Goal: Information Seeking & Learning: Learn about a topic

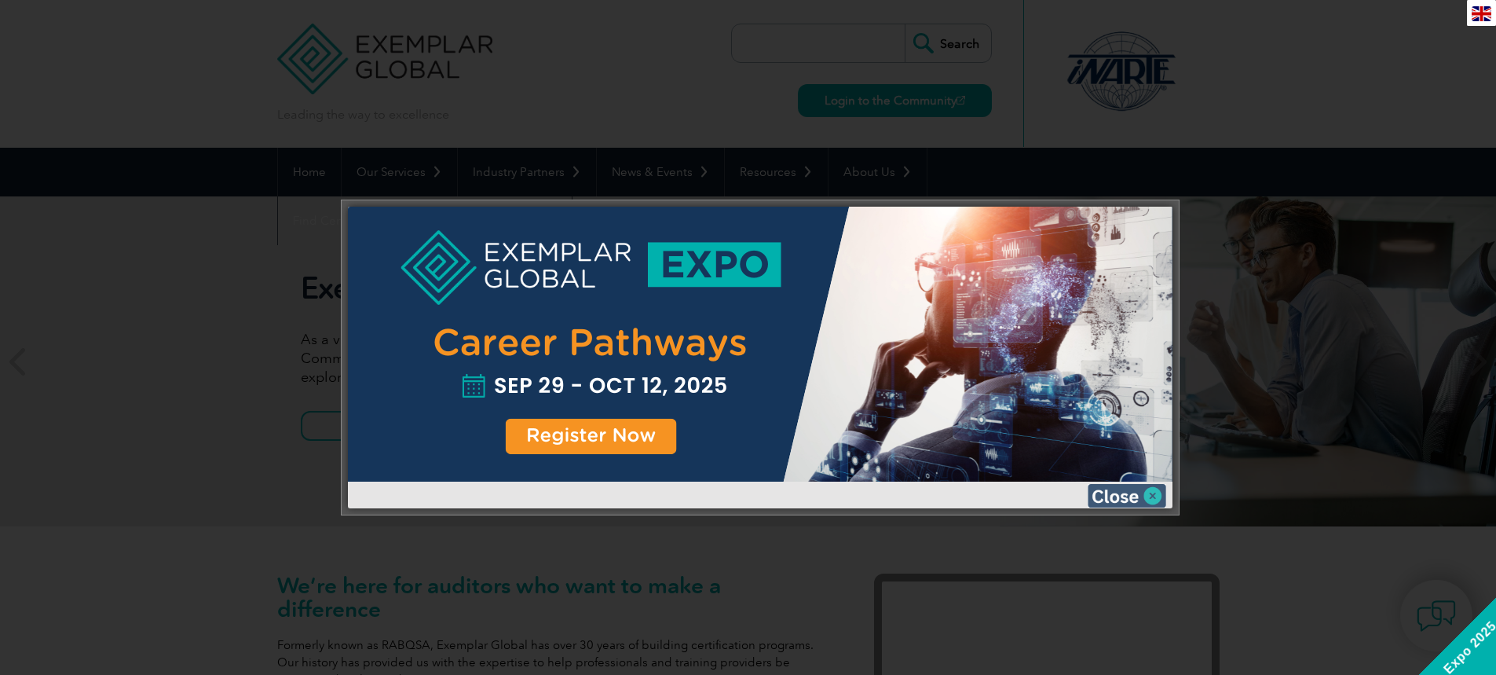
click at [1147, 491] on img at bounding box center [1127, 496] width 79 height 24
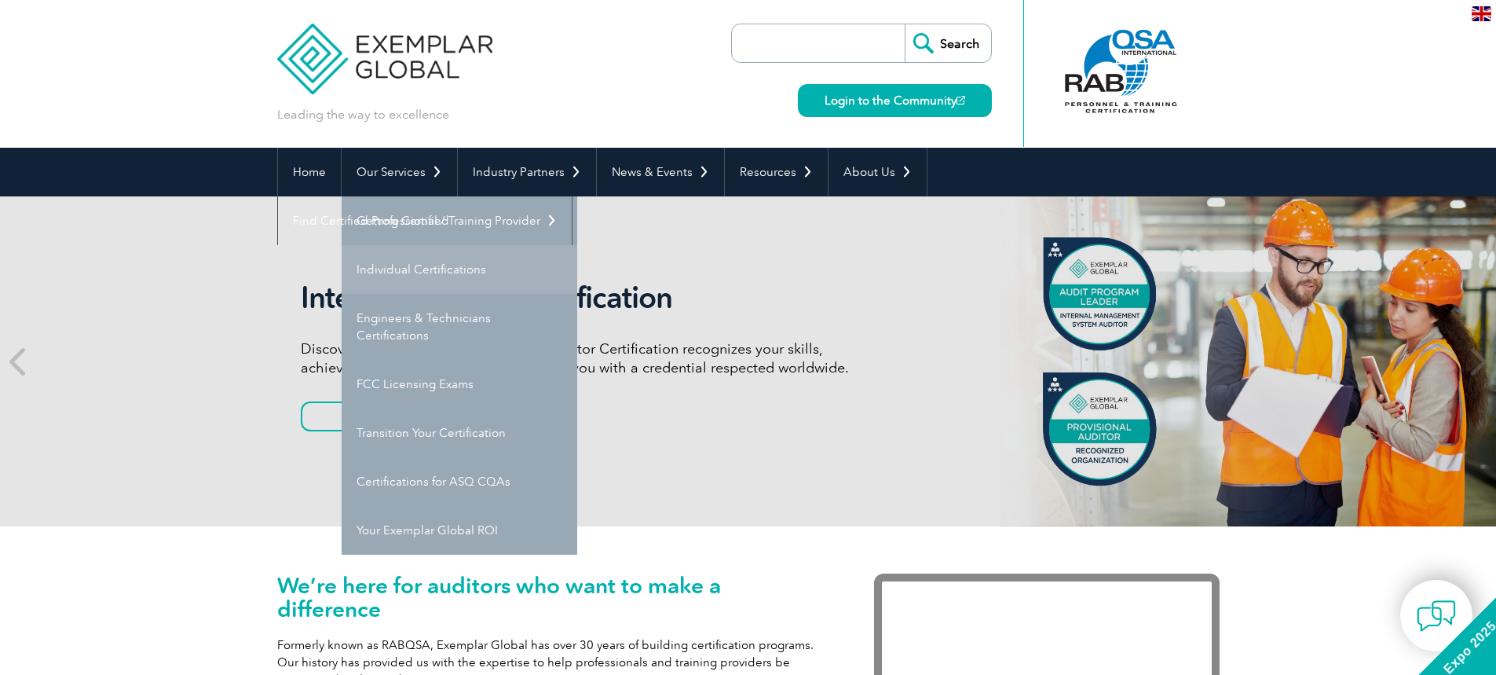
click at [422, 257] on link "Individual Certifications" at bounding box center [460, 269] width 236 height 49
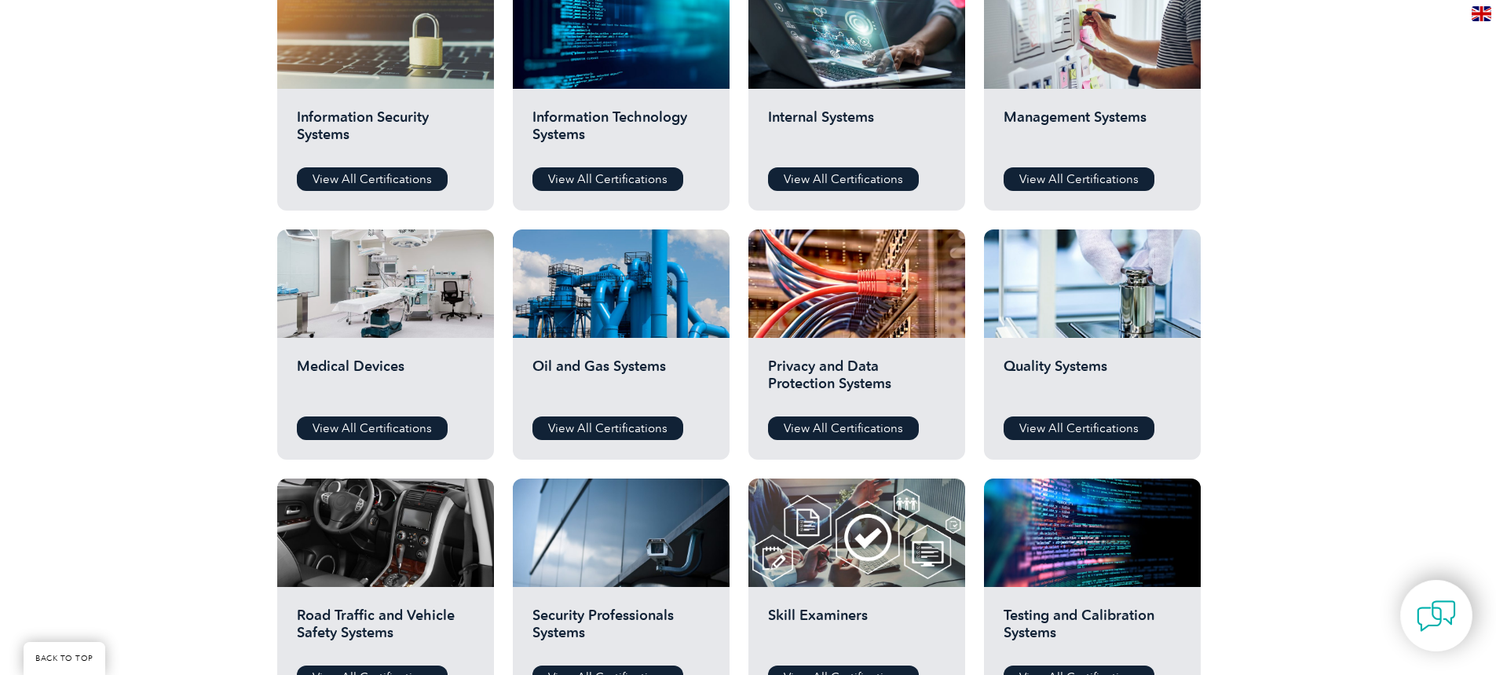
scroll to position [942, 0]
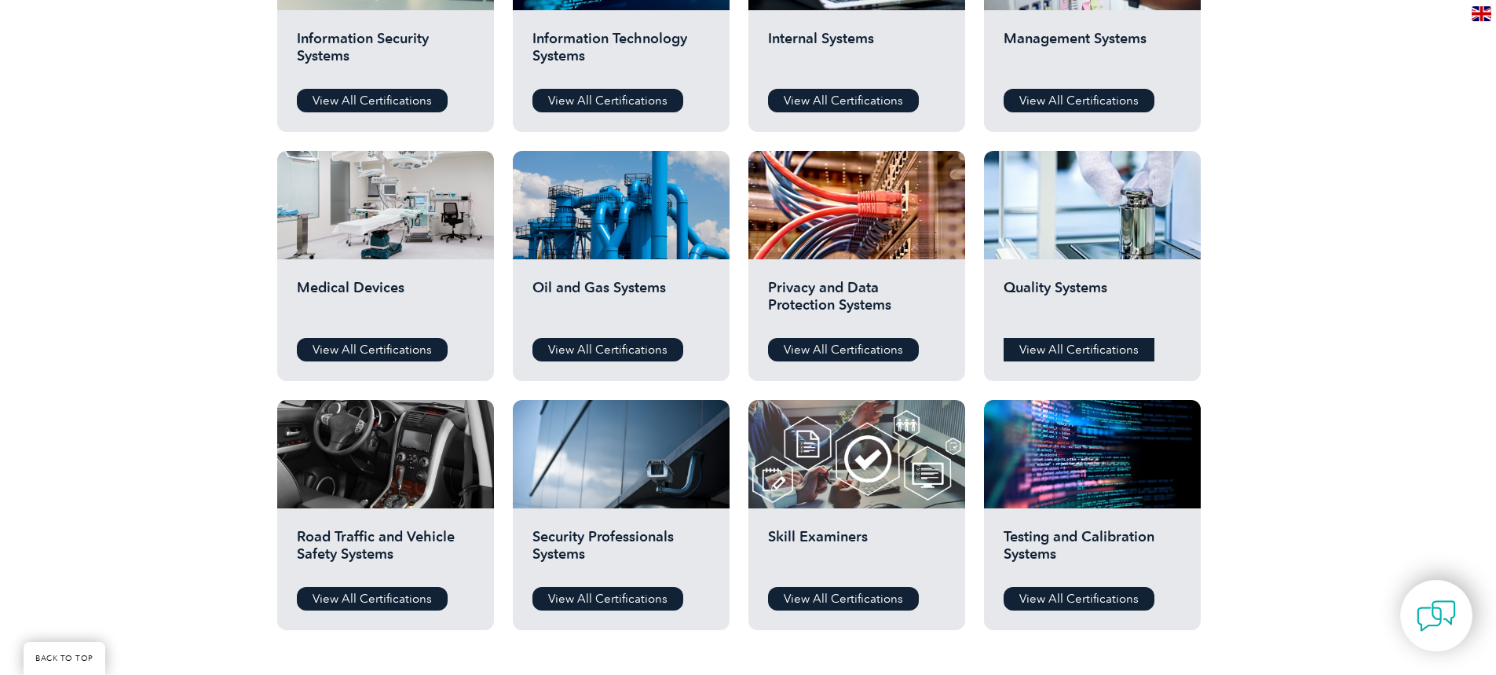
click at [1093, 349] on link "View All Certifications" at bounding box center [1079, 350] width 151 height 24
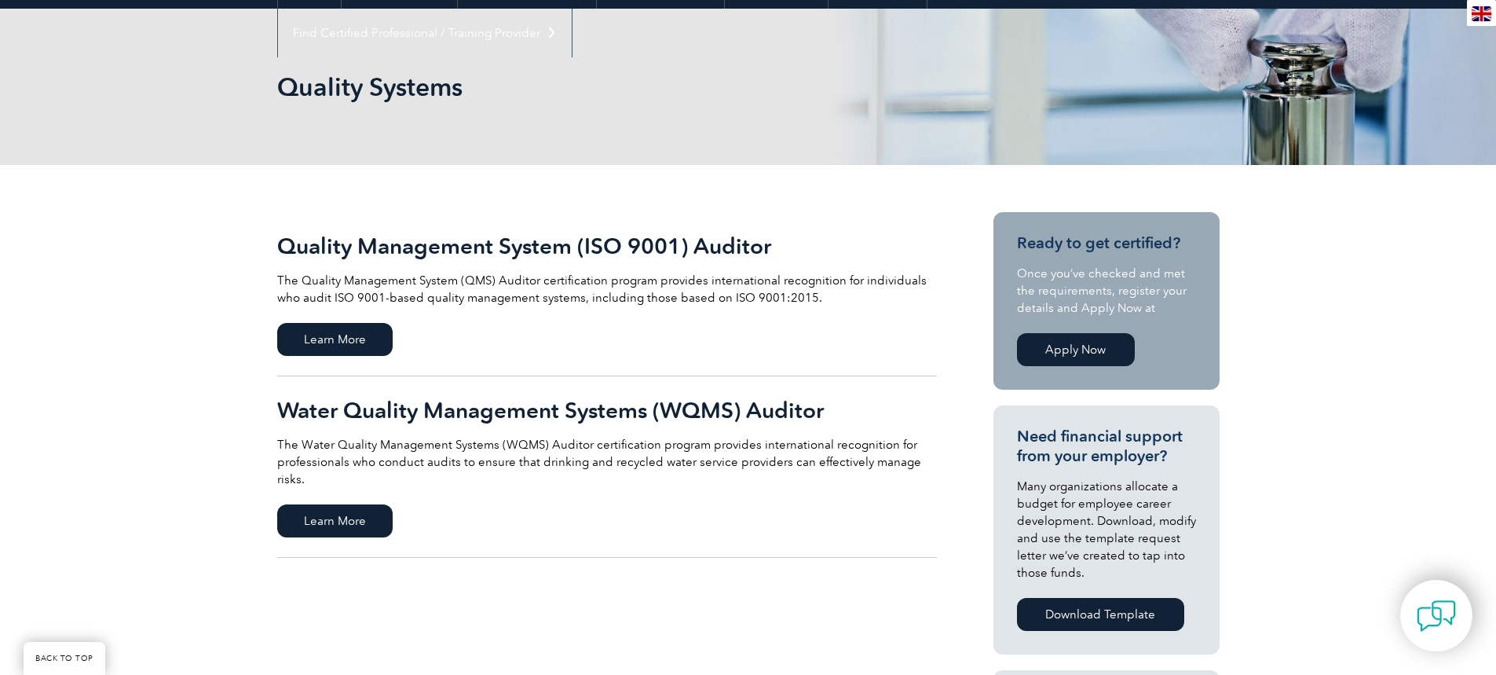
scroll to position [236, 0]
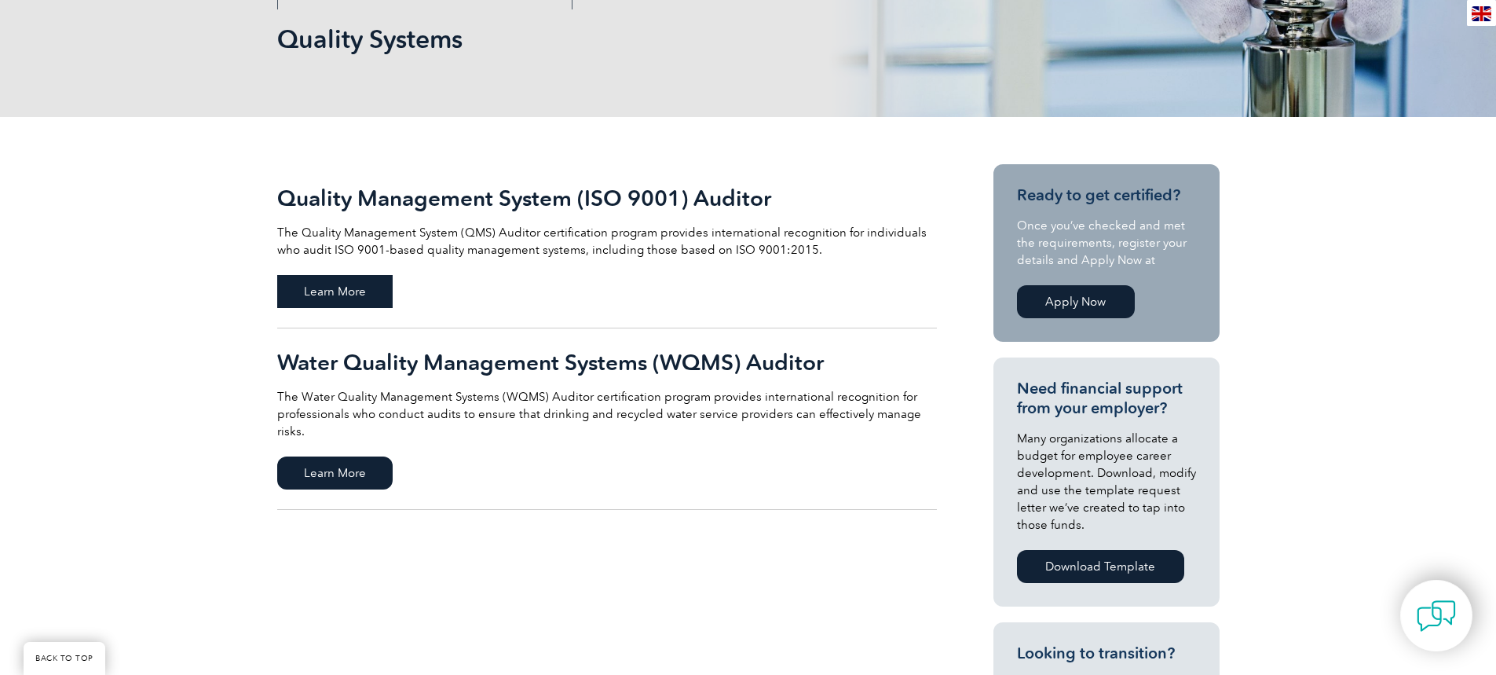
click at [345, 288] on span "Learn More" at bounding box center [334, 291] width 115 height 33
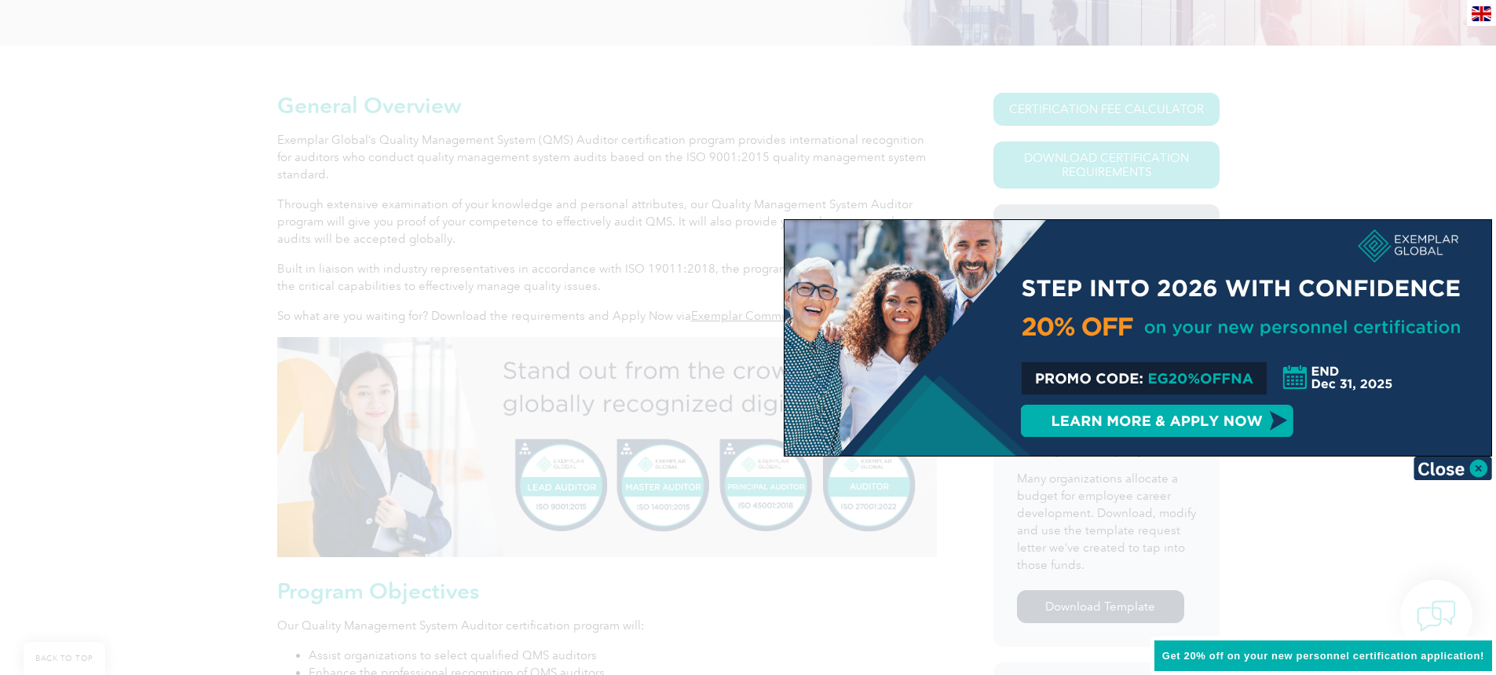
scroll to position [393, 0]
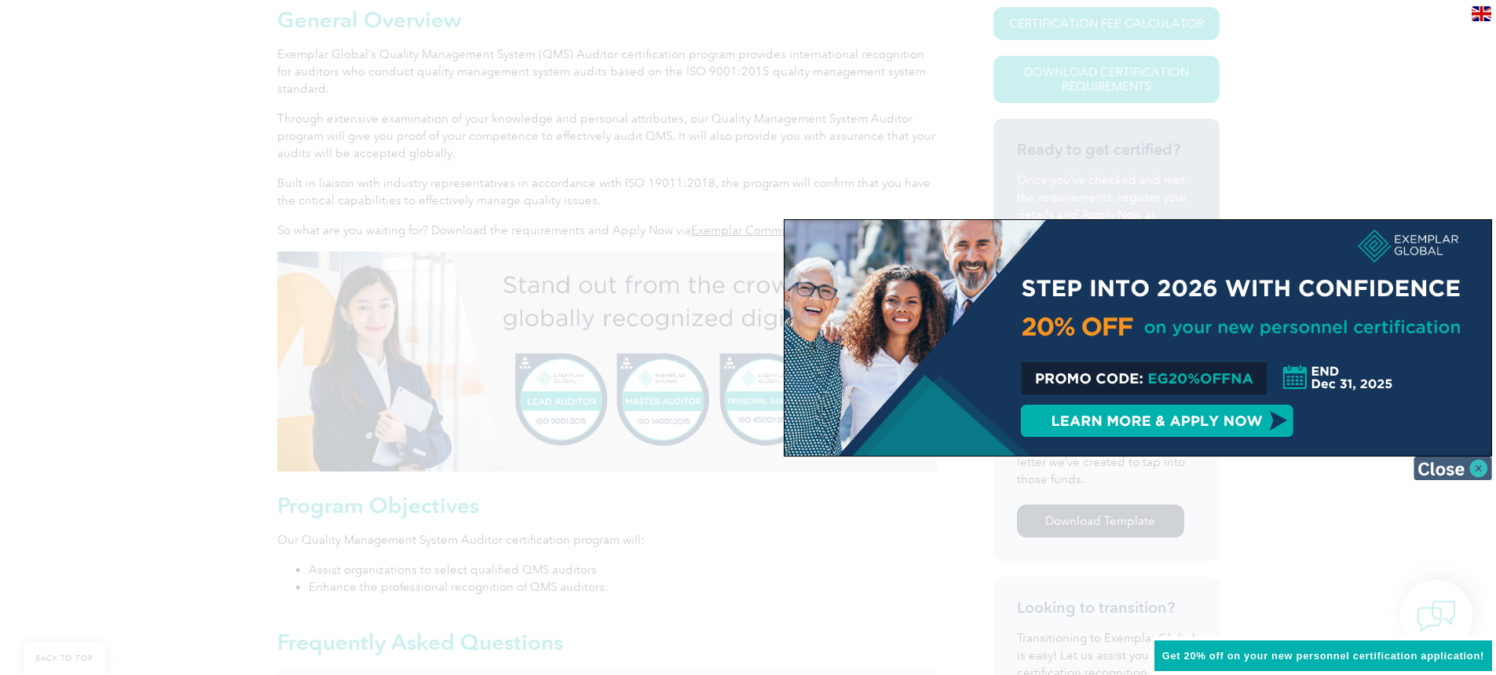
click at [1473, 473] on img at bounding box center [1453, 468] width 79 height 24
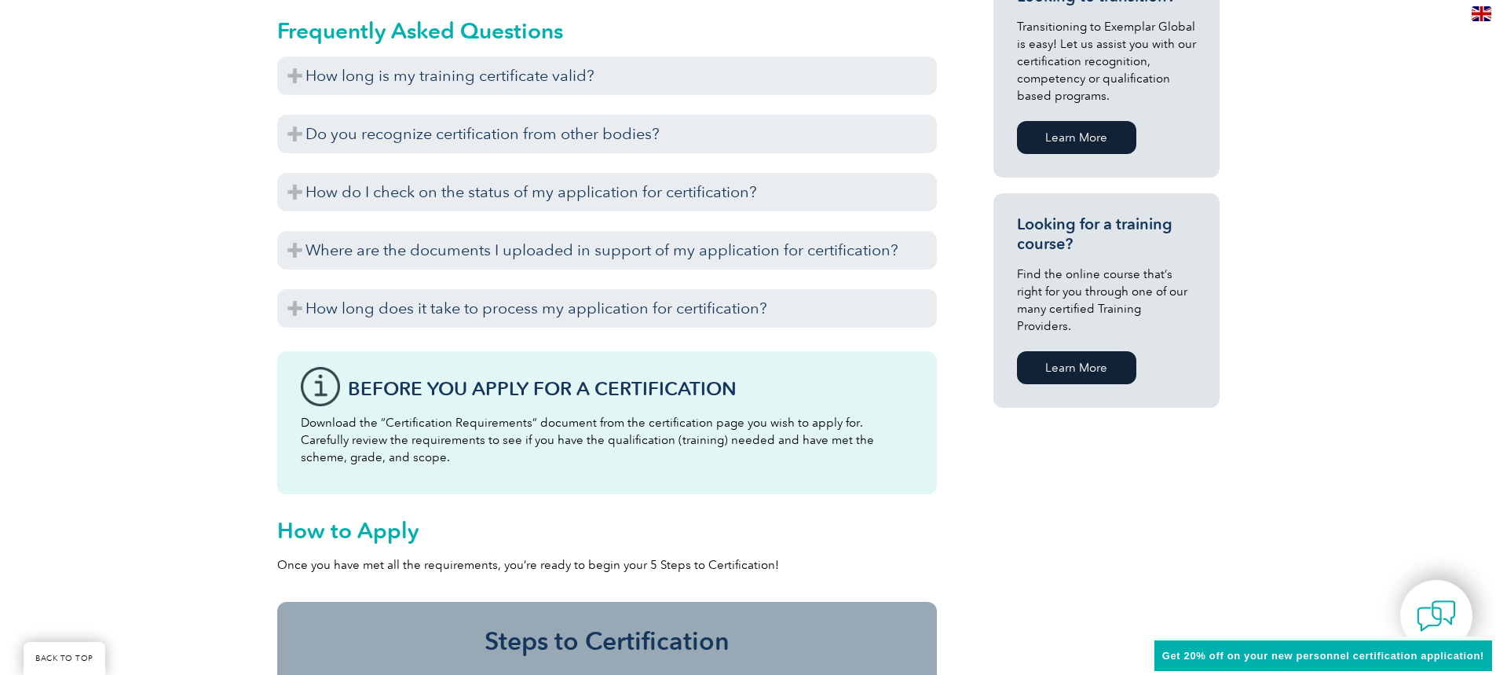
scroll to position [942, 0]
